Goal: Information Seeking & Learning: Find specific fact

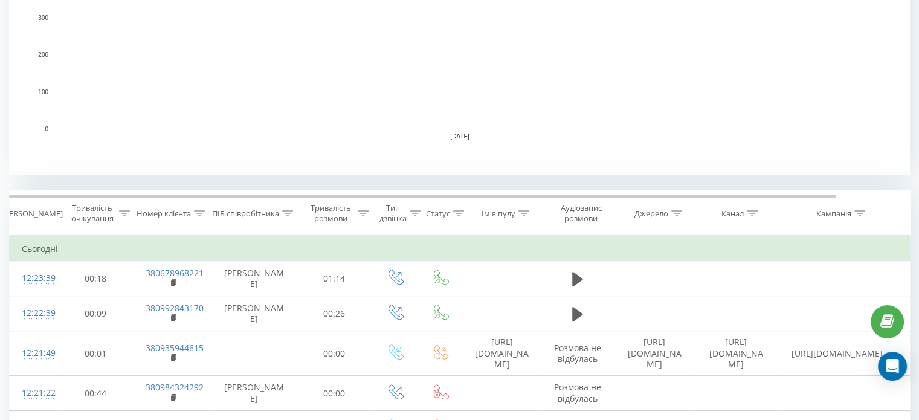
scroll to position [337, 0]
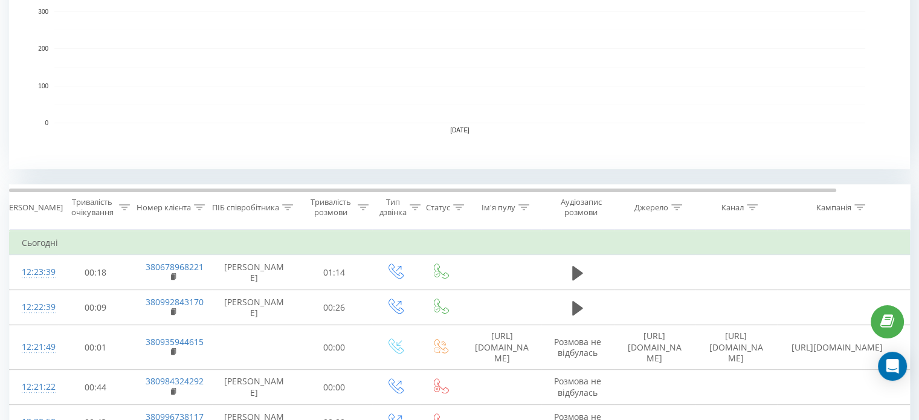
click at [71, 111] on rect "A chart." at bounding box center [459, 48] width 811 height 149
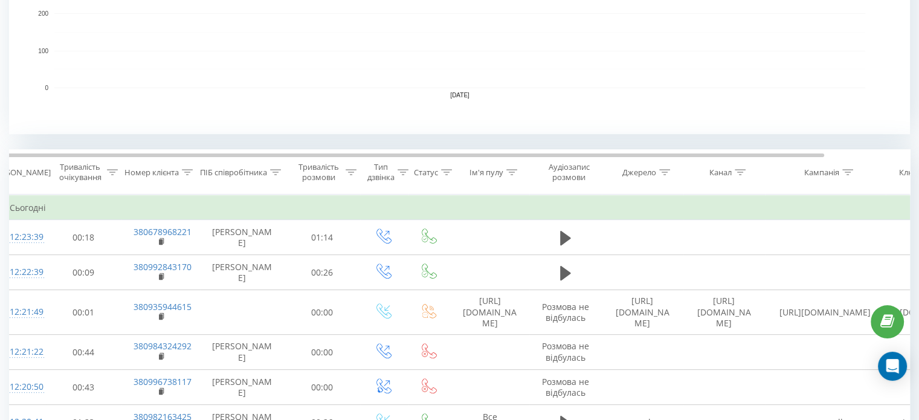
scroll to position [400, 0]
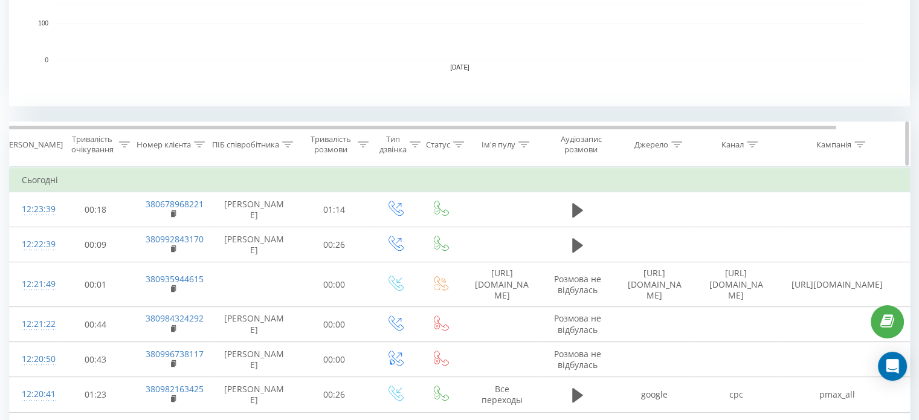
click at [283, 140] on div at bounding box center [287, 145] width 11 height 10
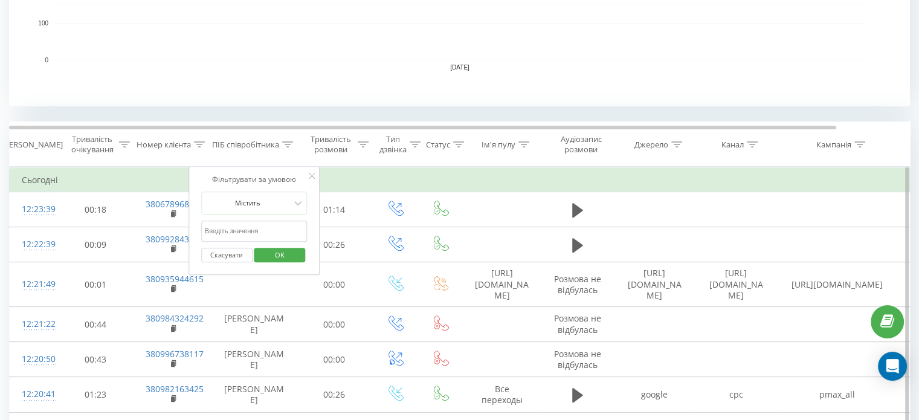
click at [236, 233] on input "text" at bounding box center [254, 230] width 106 height 21
type input "шуст"
click at [266, 245] on span "OK" at bounding box center [280, 254] width 34 height 19
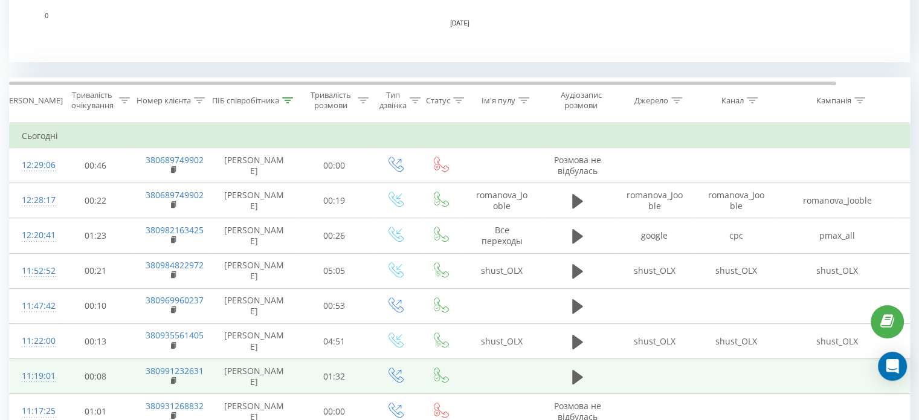
scroll to position [440, 0]
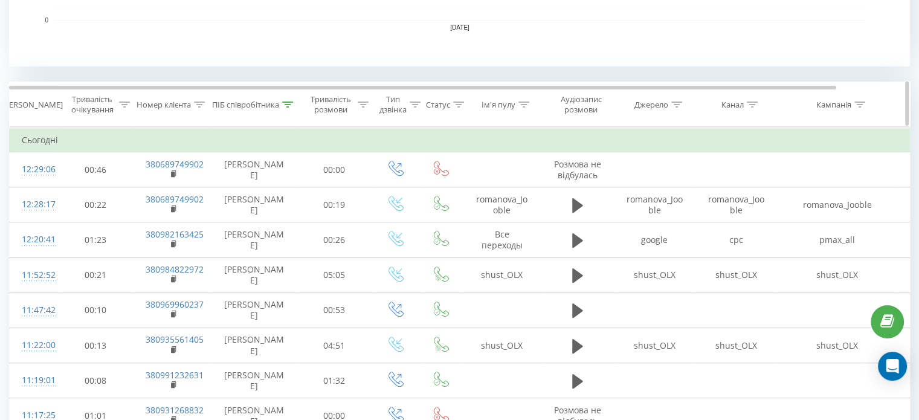
click at [284, 105] on icon at bounding box center [287, 104] width 11 height 6
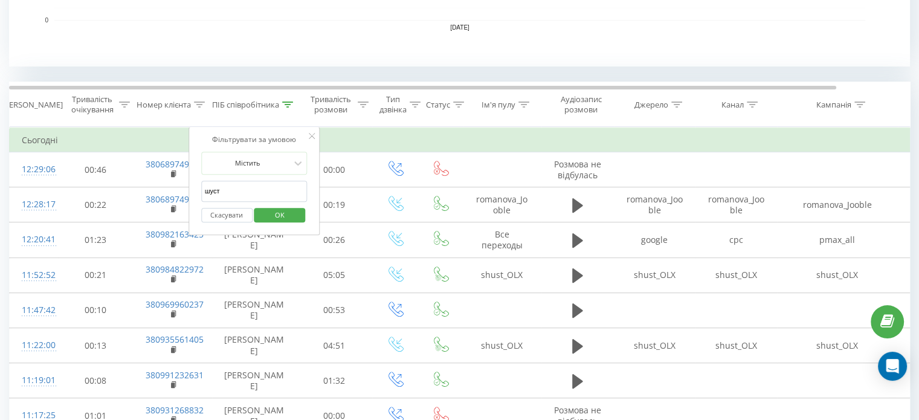
click at [226, 188] on input "шуст" at bounding box center [254, 191] width 106 height 21
click button "OK" at bounding box center [279, 215] width 51 height 15
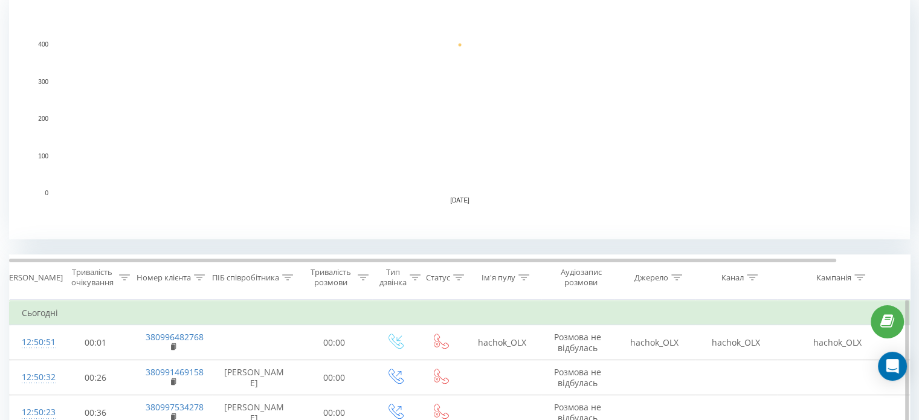
scroll to position [271, 0]
